Goal: Task Accomplishment & Management: Use online tool/utility

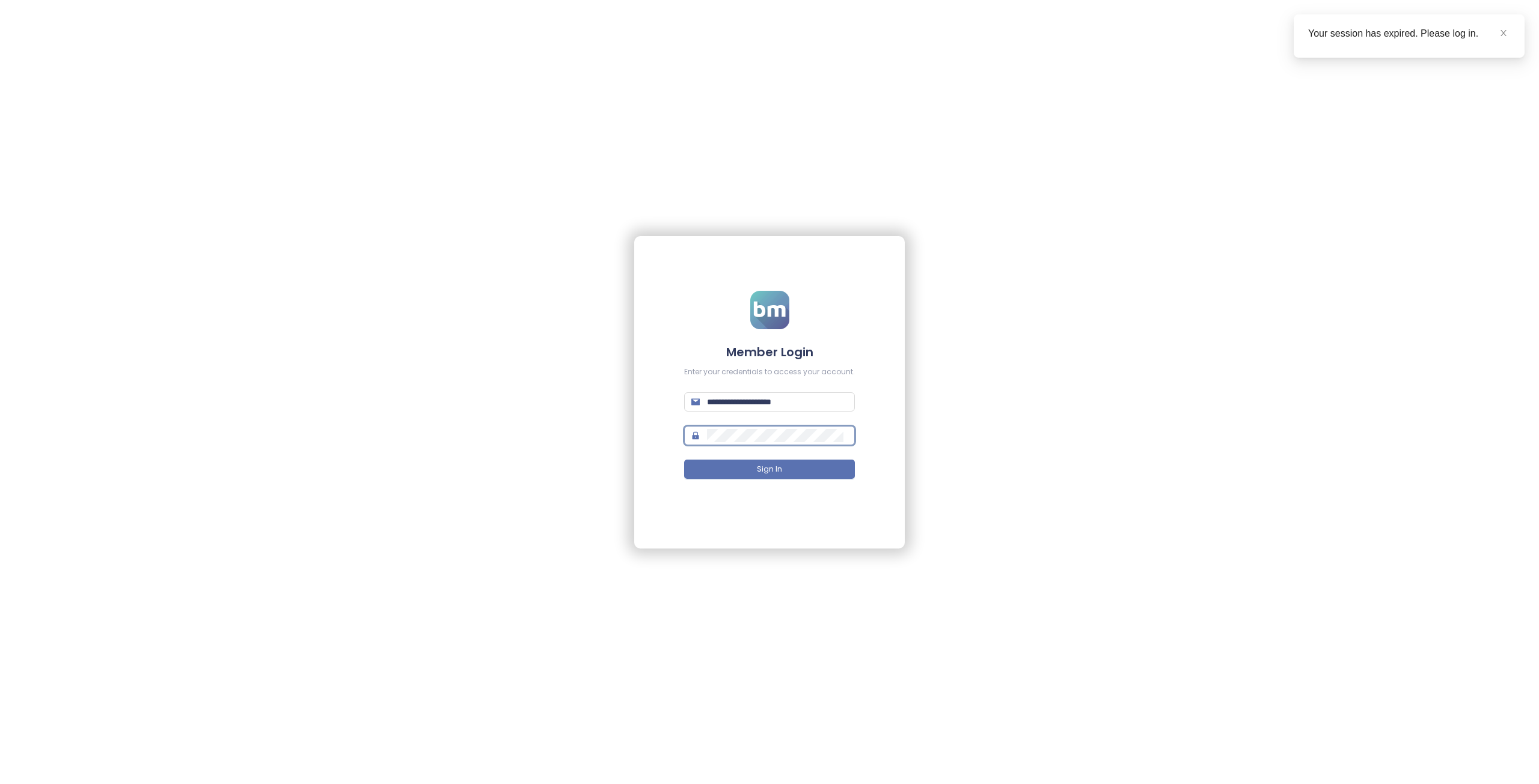
type input "**********"
click at [788, 472] on button "Sign In" at bounding box center [769, 469] width 171 height 19
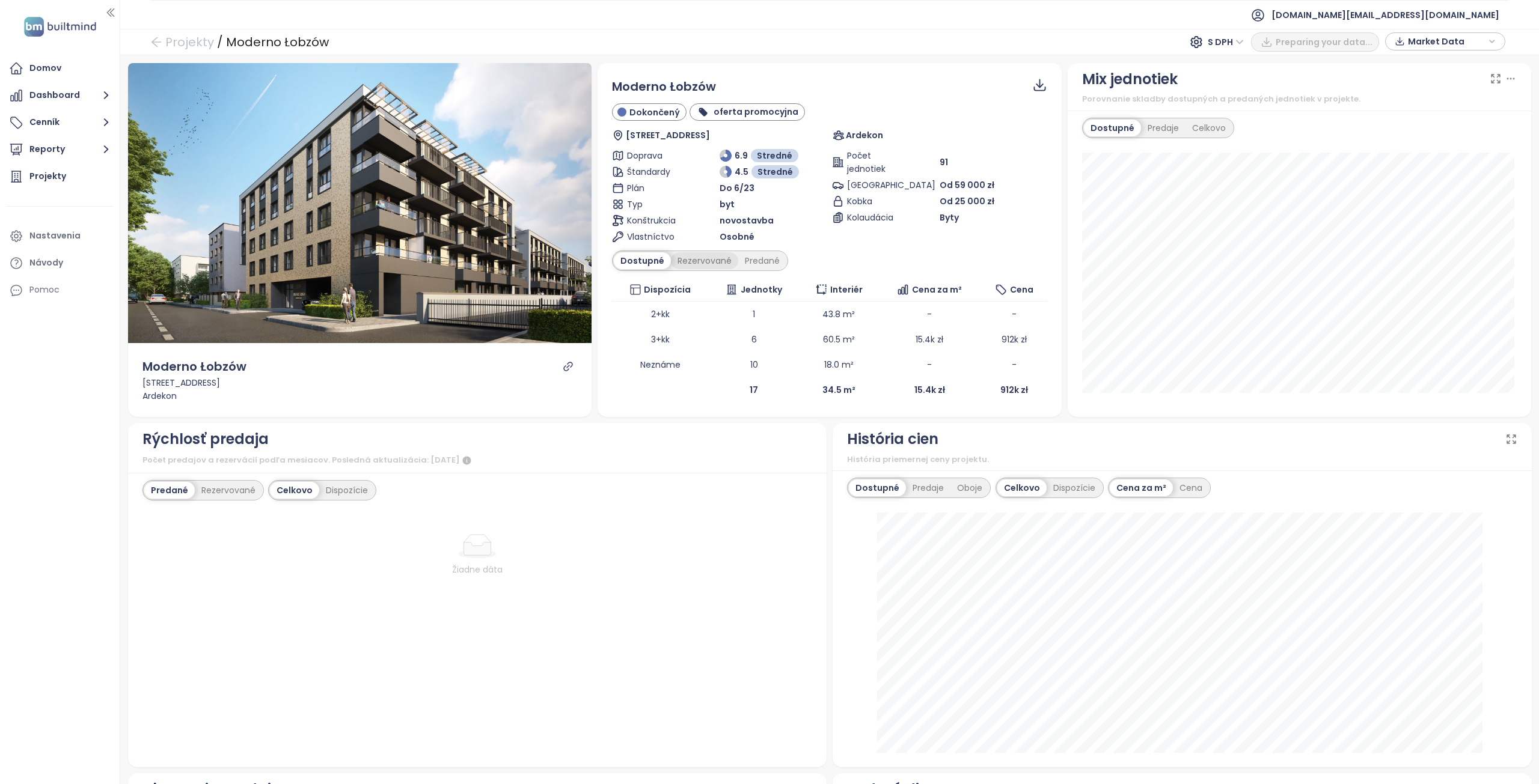
click at [707, 257] on div "Rezervované" at bounding box center [704, 261] width 68 height 17
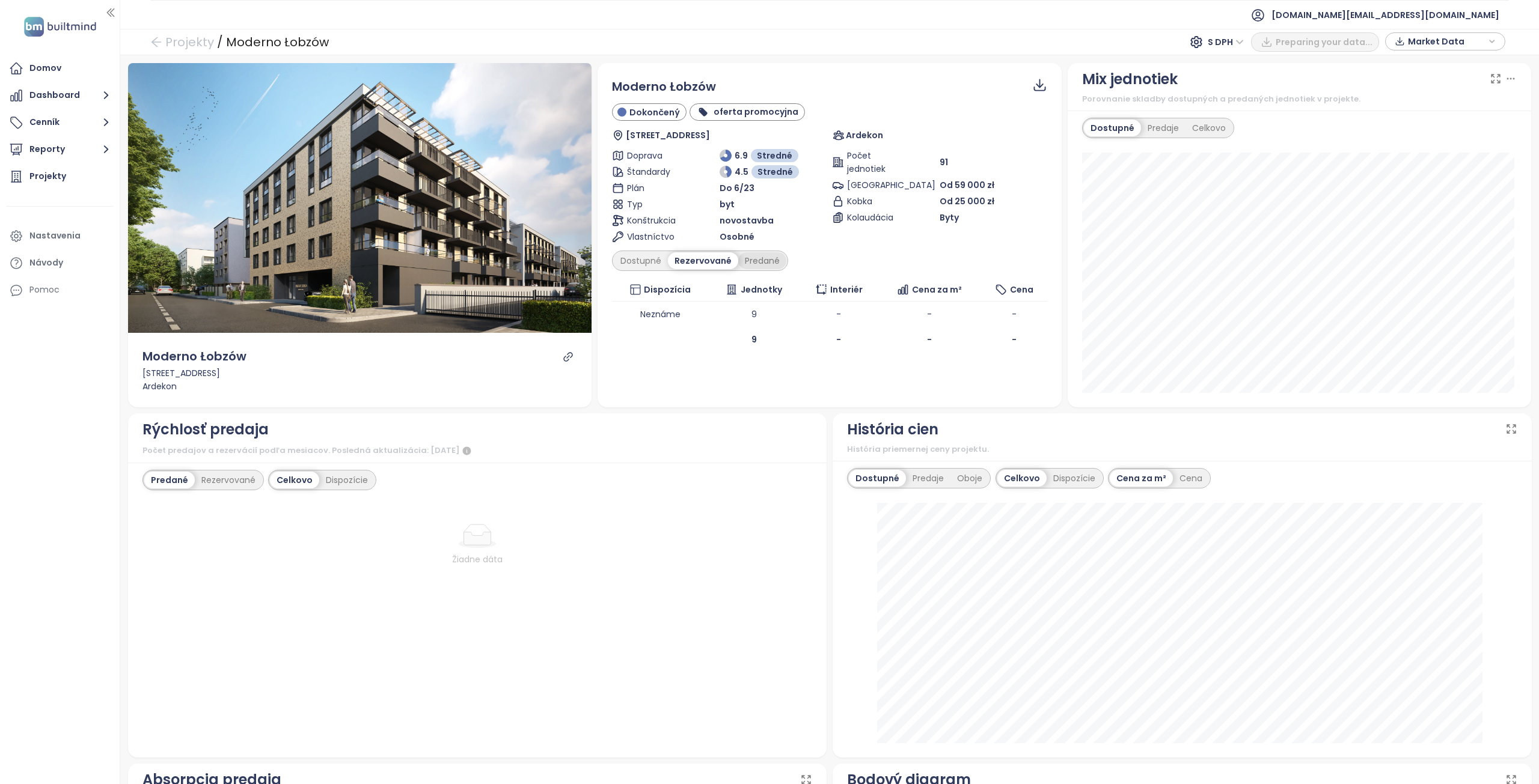
click at [749, 263] on div "Predané" at bounding box center [762, 261] width 48 height 17
